Goal: Information Seeking & Learning: Find specific fact

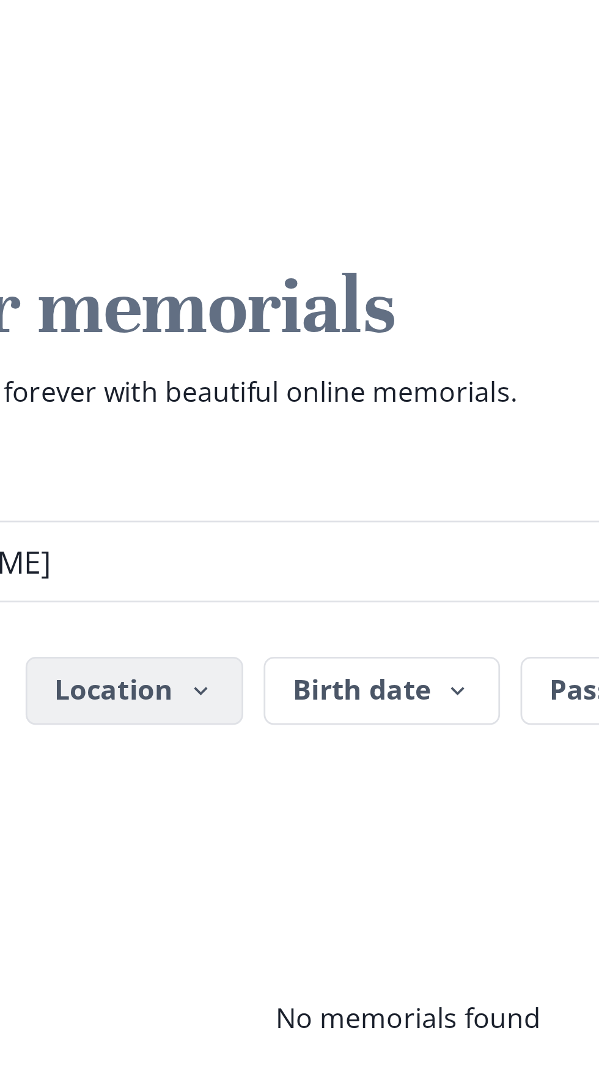
click at [224, 245] on icon "button" at bounding box center [225, 248] width 10 height 10
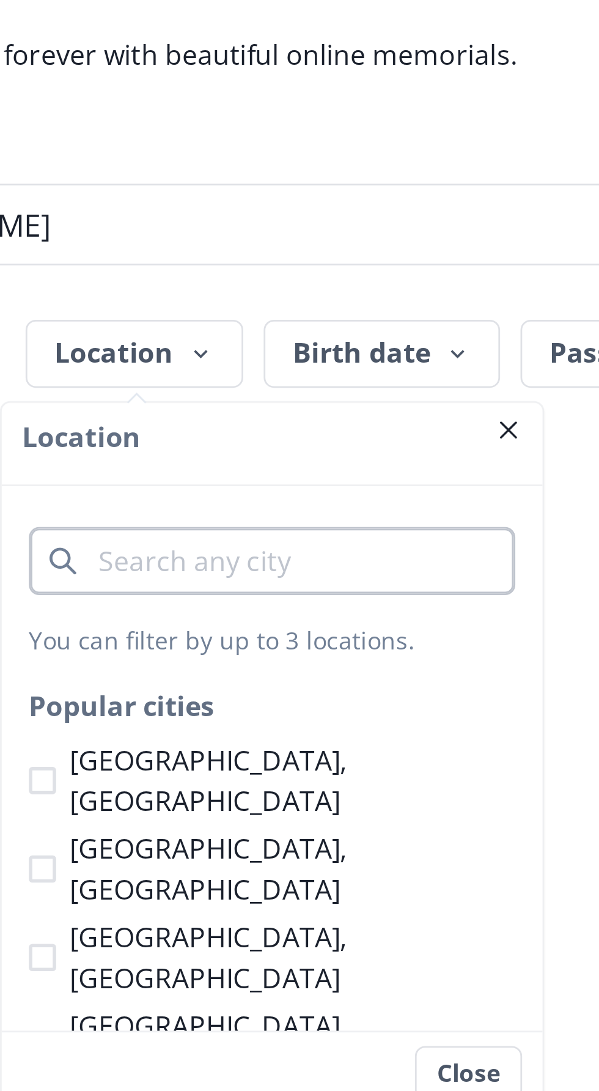
click at [260, 327] on input "City" at bounding box center [250, 323] width 175 height 24
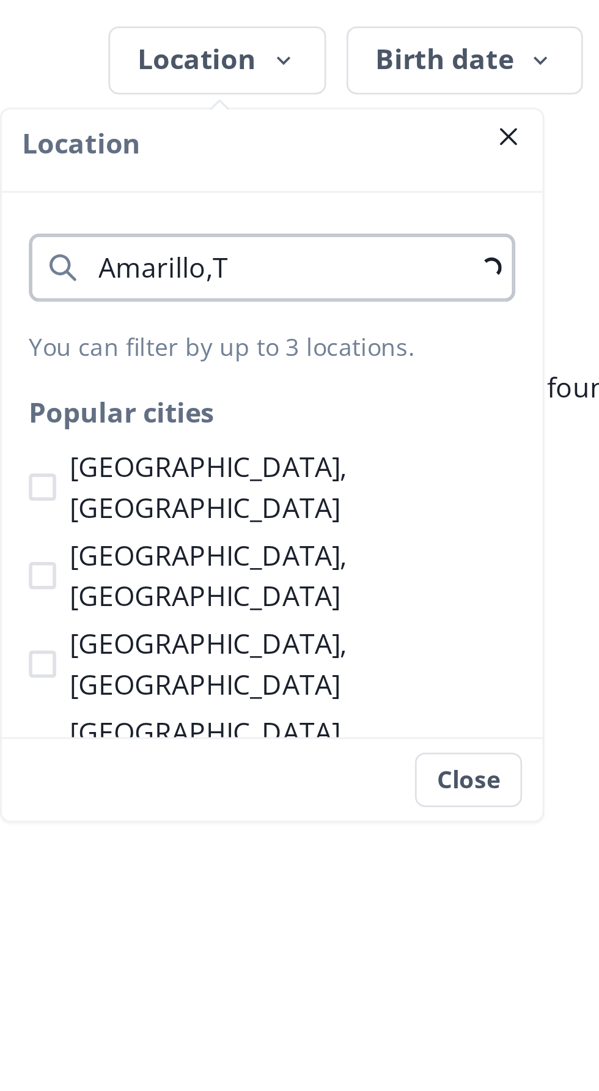
type input "Amarillo,Tx"
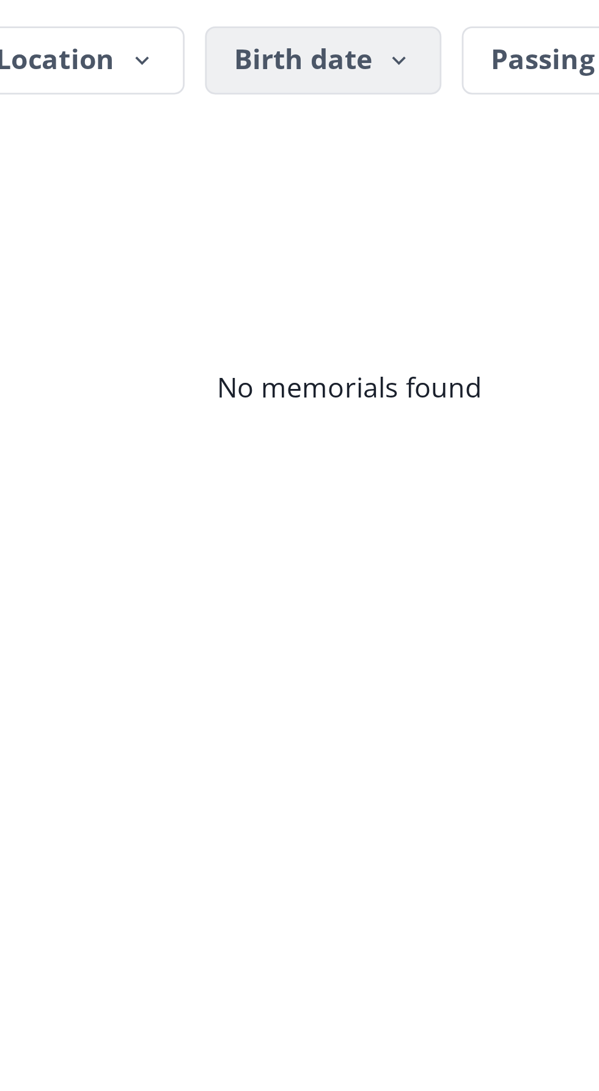
click at [310, 254] on button "Birth date" at bounding box center [290, 248] width 85 height 24
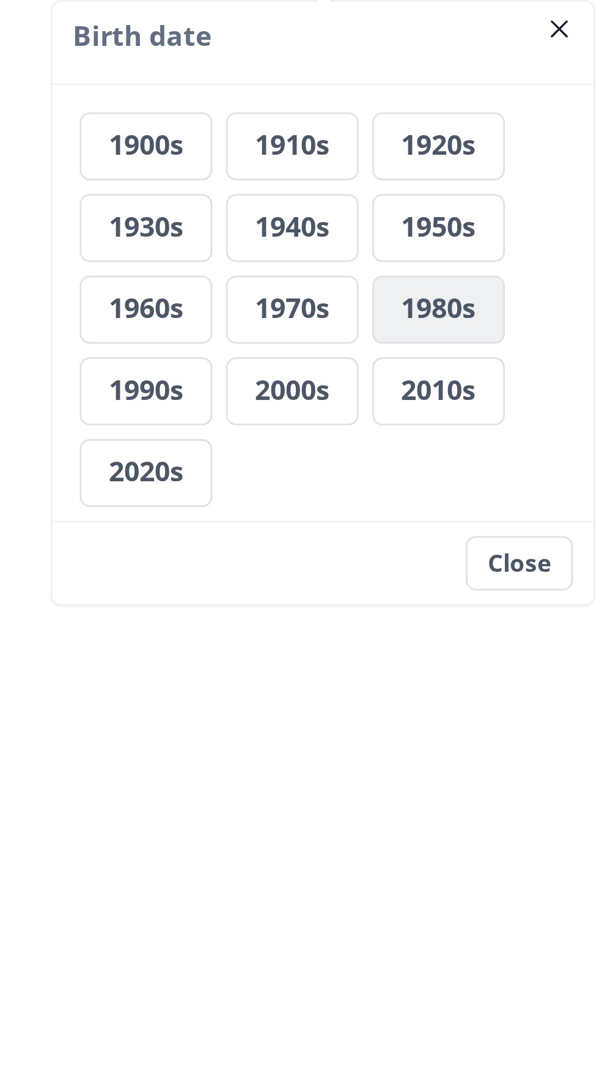
click at [341, 374] on button "1980s" at bounding box center [332, 376] width 48 height 24
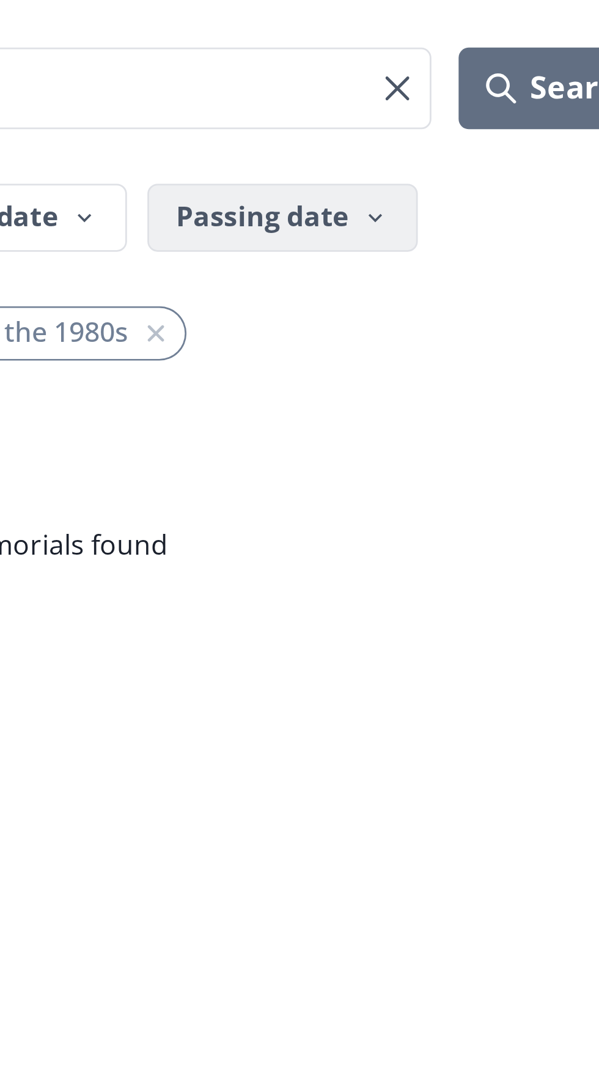
click at [419, 254] on button "Passing date" at bounding box center [388, 248] width 97 height 24
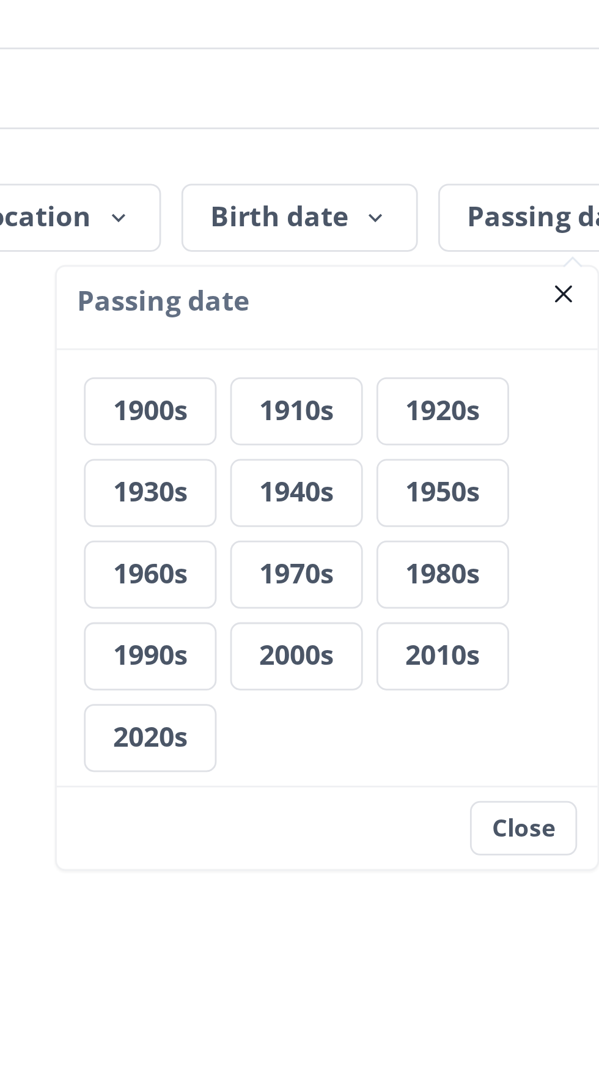
click at [317, 278] on h3 "Passing date" at bounding box center [300, 278] width 180 height 15
click at [322, 284] on h3 "Passing date" at bounding box center [300, 278] width 180 height 15
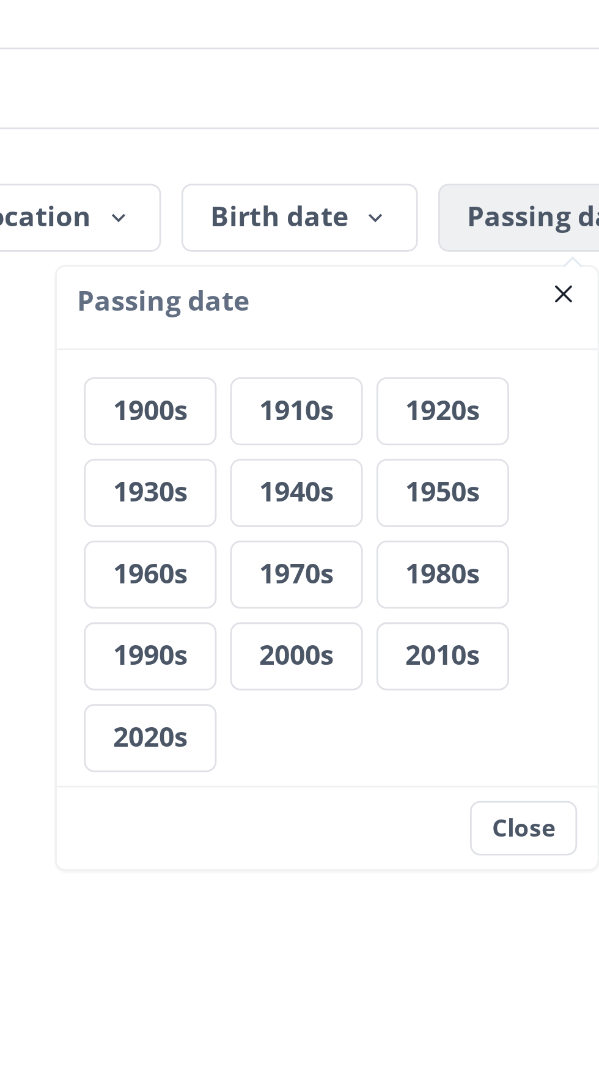
click at [376, 248] on button "Passing date" at bounding box center [388, 248] width 97 height 24
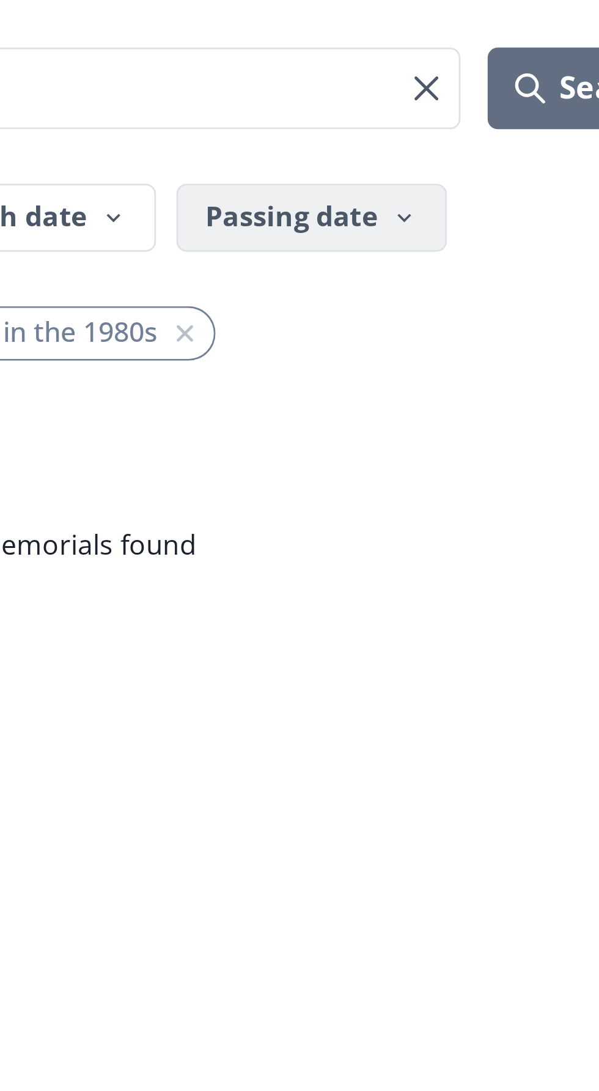
click at [414, 243] on button "Passing date" at bounding box center [388, 248] width 97 height 24
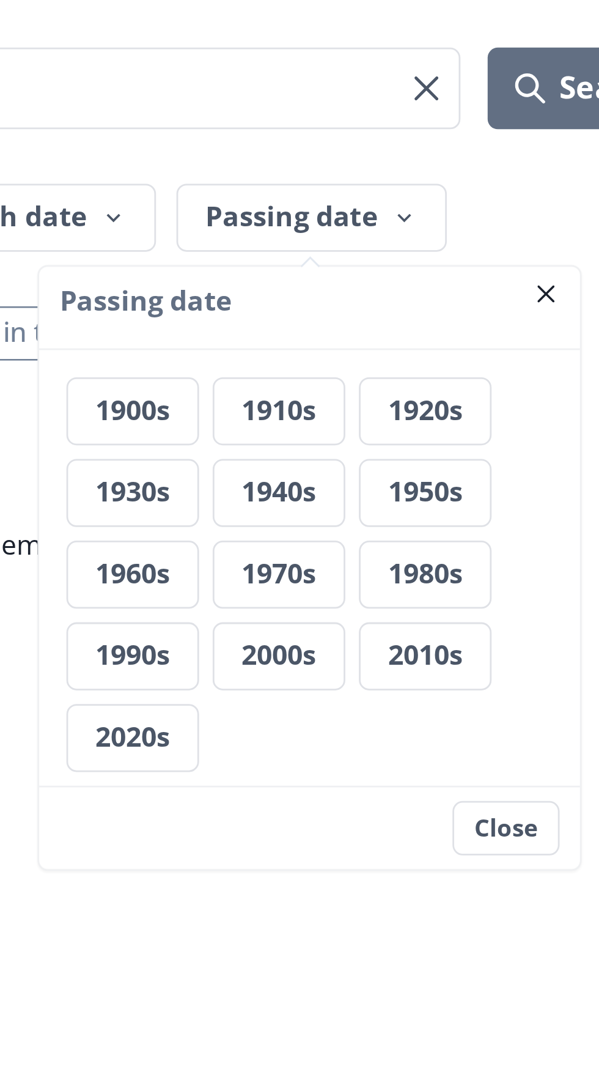
click at [385, 474] on footer "Close" at bounding box center [387, 467] width 194 height 30
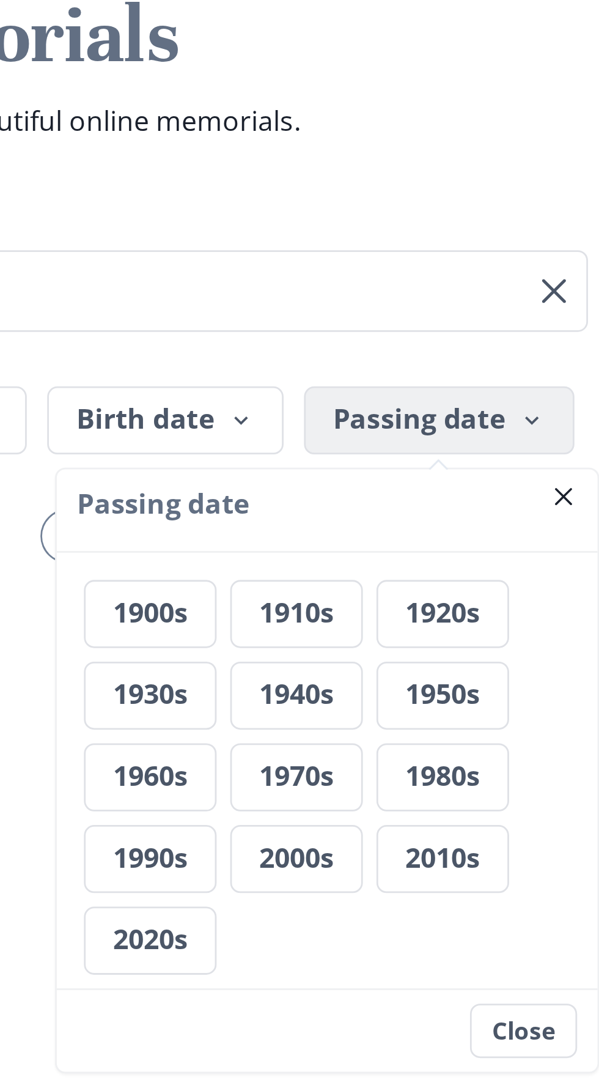
click at [389, 247] on button "Passing date" at bounding box center [388, 248] width 97 height 24
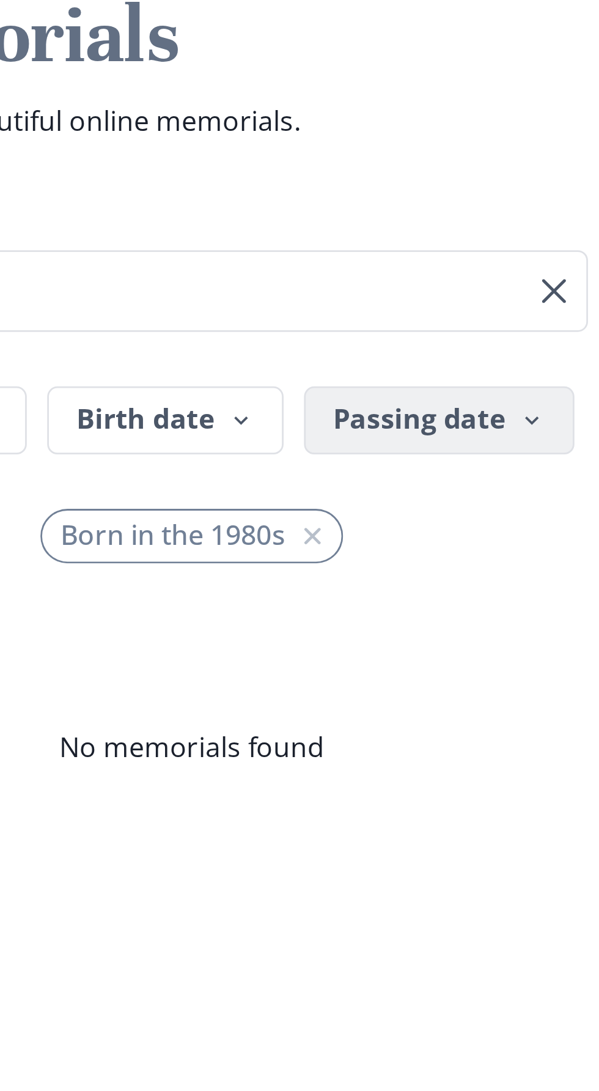
click at [423, 248] on icon "button" at bounding box center [422, 248] width 10 height 10
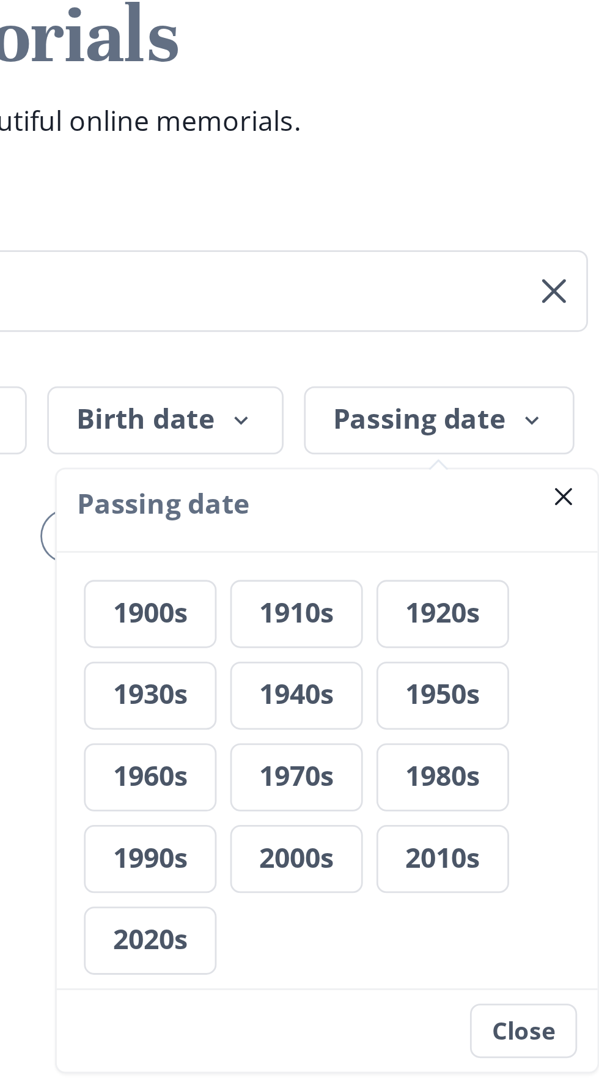
click at [340, 287] on header "Passing date" at bounding box center [348, 281] width 194 height 30
click at [432, 276] on icon "Close" at bounding box center [433, 276] width 6 height 6
